Goal: Task Accomplishment & Management: Use online tool/utility

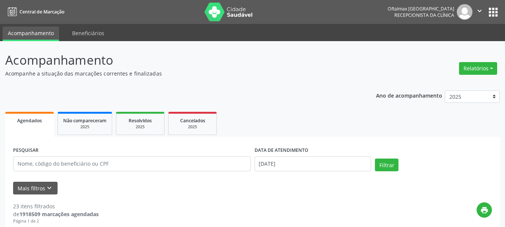
scroll to position [28, 0]
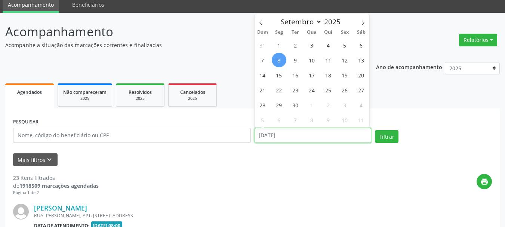
click at [283, 135] on input "[DATE]" at bounding box center [313, 135] width 117 height 15
click at [344, 90] on span "26" at bounding box center [345, 90] width 15 height 15
type input "[DATE]"
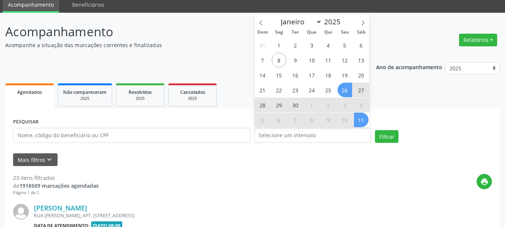
drag, startPoint x: 390, startPoint y: 102, endPoint x: 393, endPoint y: 99, distance: 4.0
click at [391, 102] on ul "Agendados Não compareceram 2025 Resolvidos 2025 Cancelados 2025" at bounding box center [252, 95] width 495 height 27
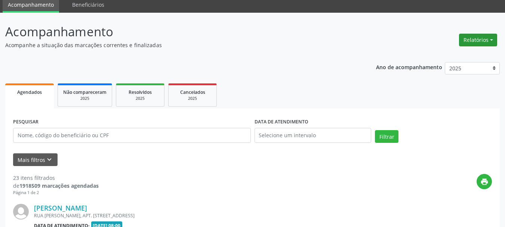
click at [476, 41] on button "Relatórios" at bounding box center [478, 40] width 38 height 13
click at [414, 40] on header "Acompanhamento Acompanhe a situação das marcações correntes e finalizadas Relat…" at bounding box center [252, 35] width 495 height 27
click at [487, 37] on button "Relatórios" at bounding box center [478, 40] width 38 height 13
click at [440, 53] on link "Agendamentos" at bounding box center [457, 56] width 80 height 10
select select "8"
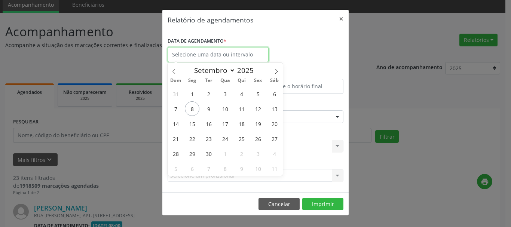
click at [239, 58] on input "text" at bounding box center [218, 54] width 101 height 15
click at [259, 139] on span "26" at bounding box center [258, 138] width 15 height 15
type input "[DATE]"
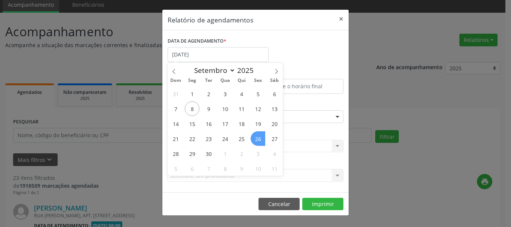
click at [258, 140] on span "26" at bounding box center [258, 138] width 15 height 15
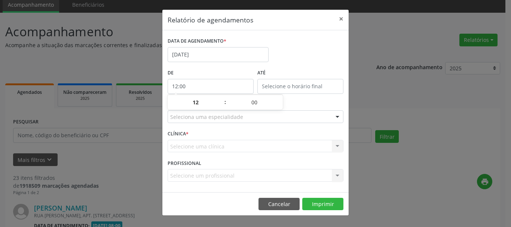
click at [220, 83] on input "12:00" at bounding box center [211, 86] width 86 height 15
click at [223, 108] on span at bounding box center [221, 105] width 5 height 7
type input "11:00"
type input "11"
click at [223, 108] on span at bounding box center [221, 105] width 5 height 7
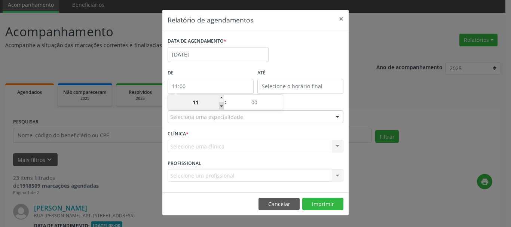
type input "10:00"
type input "10"
click at [223, 108] on span at bounding box center [221, 105] width 5 height 7
type input "09:00"
type input "09"
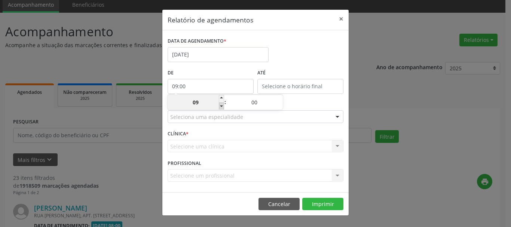
click at [223, 108] on span at bounding box center [221, 105] width 5 height 7
type input "08:00"
type input "08"
click at [223, 108] on span at bounding box center [221, 105] width 5 height 7
type input "07:00"
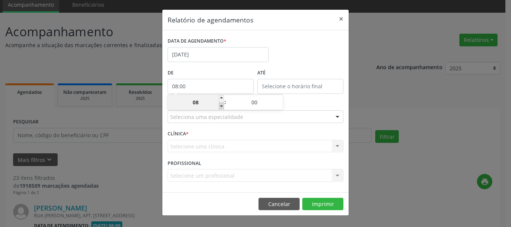
type input "07"
click at [223, 108] on span at bounding box center [221, 105] width 5 height 7
type input "06:00"
type input "06"
click at [223, 108] on span at bounding box center [221, 105] width 5 height 7
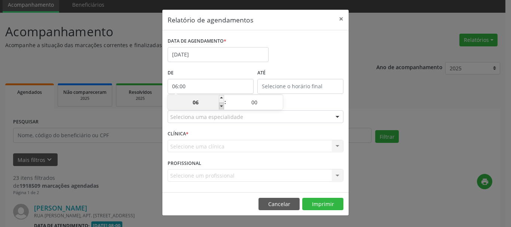
type input "05:00"
type input "05"
click at [222, 107] on span at bounding box center [221, 105] width 5 height 7
type input "04:00"
type input "04"
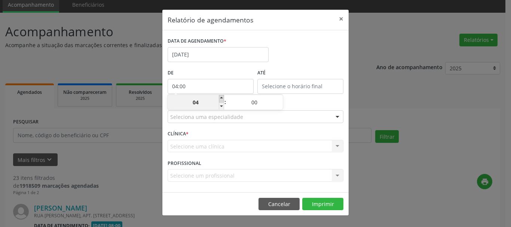
click at [222, 97] on span at bounding box center [221, 98] width 5 height 7
type input "05:00"
type input "05"
click at [262, 105] on input "00" at bounding box center [254, 102] width 56 height 15
click at [282, 86] on input "12:00" at bounding box center [300, 86] width 86 height 15
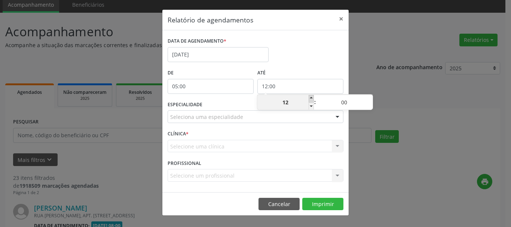
click at [312, 98] on span at bounding box center [310, 98] width 5 height 7
type input "13:00"
type input "13"
click at [311, 98] on span at bounding box center [310, 98] width 5 height 7
type input "14:00"
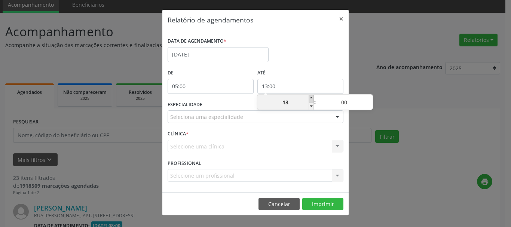
type input "14"
click at [311, 98] on span at bounding box center [310, 98] width 5 height 7
type input "15:00"
type input "15"
click at [311, 98] on span at bounding box center [310, 98] width 5 height 7
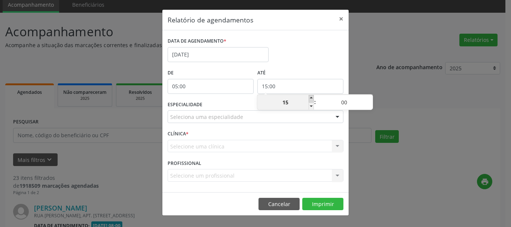
type input "16:00"
type input "16"
click at [311, 98] on span at bounding box center [310, 98] width 5 height 7
type input "17:00"
type input "17"
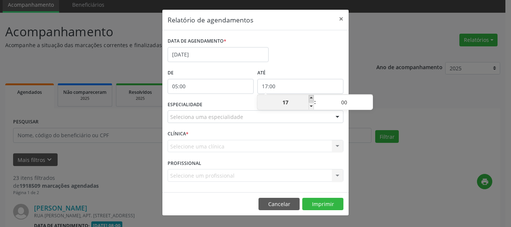
click at [311, 98] on span at bounding box center [310, 98] width 5 height 7
type input "18:00"
type input "18"
click at [311, 98] on span at bounding box center [310, 98] width 5 height 7
type input "19:00"
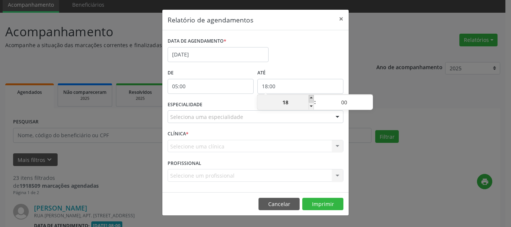
type input "19"
click at [311, 98] on span at bounding box center [310, 98] width 5 height 7
type input "20:00"
type input "20"
click at [311, 98] on span at bounding box center [310, 98] width 5 height 7
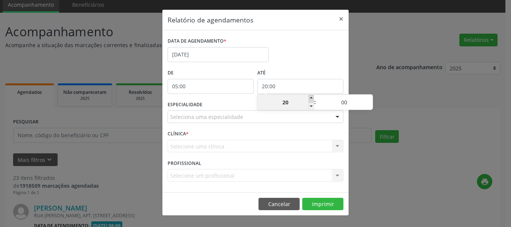
type input "21:00"
type input "21"
click at [311, 98] on span at bounding box center [310, 98] width 5 height 7
type input "22:00"
type input "22"
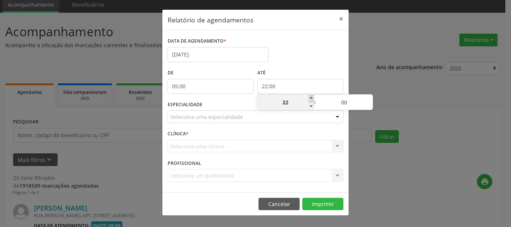
click at [311, 98] on span at bounding box center [310, 98] width 5 height 7
type input "23:00"
type input "23"
click at [413, 107] on div "Relatório de agendamentos × DATA DE AGENDAMENTO * [DATE] De 05:00 ATÉ 23:00 ESP…" at bounding box center [255, 113] width 511 height 227
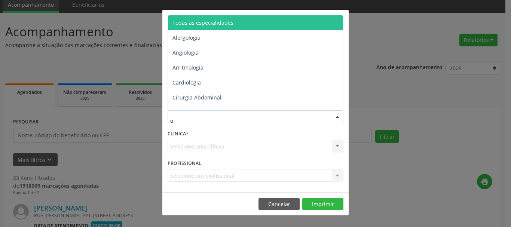
type input "of"
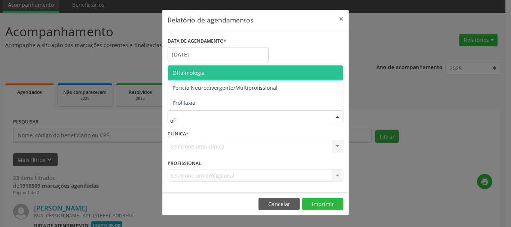
click at [222, 76] on span "Oftalmologia" at bounding box center [255, 72] width 175 height 15
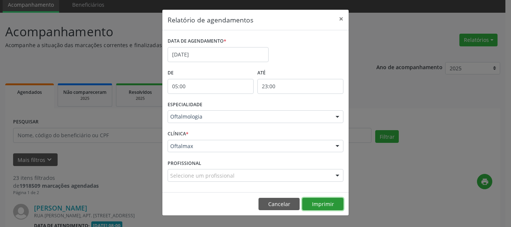
click at [323, 204] on button "Imprimir" at bounding box center [322, 204] width 41 height 13
click at [341, 17] on button "×" at bounding box center [341, 19] width 15 height 18
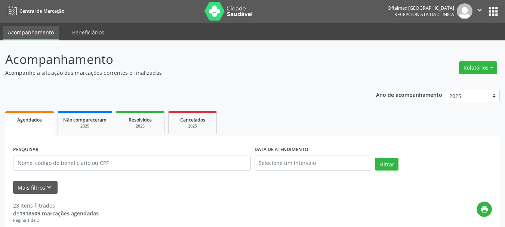
scroll to position [0, 0]
